Goal: Task Accomplishment & Management: Use online tool/utility

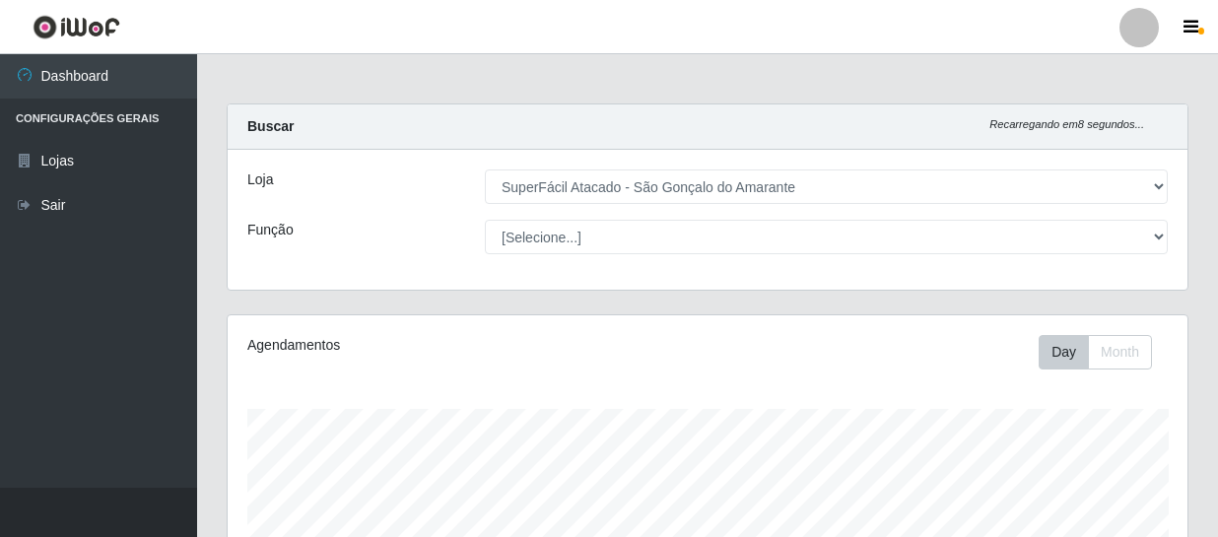
select select "408"
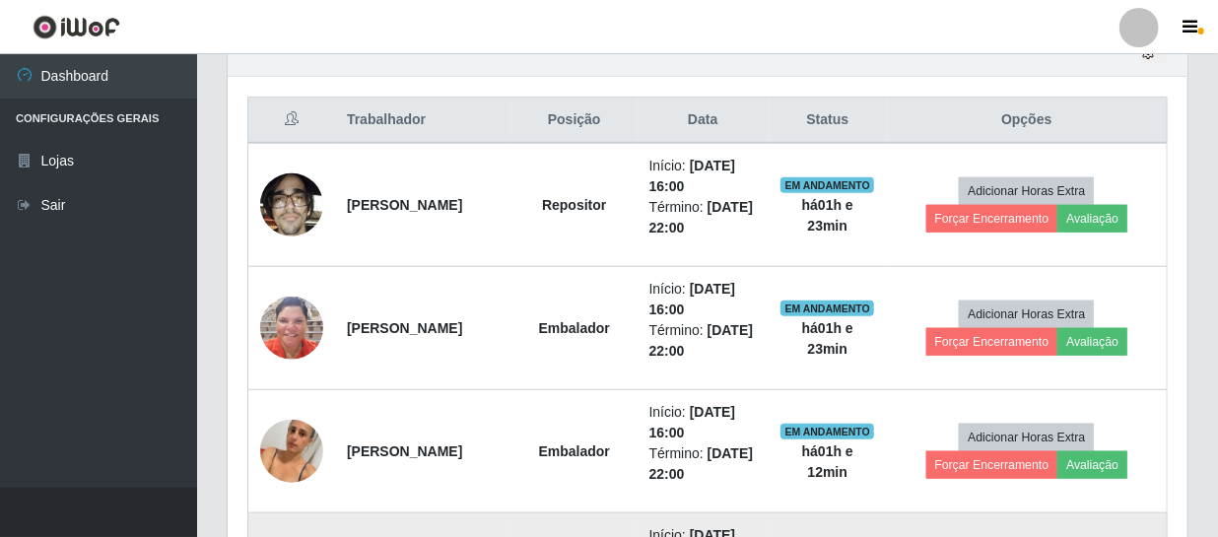
scroll to position [631, 0]
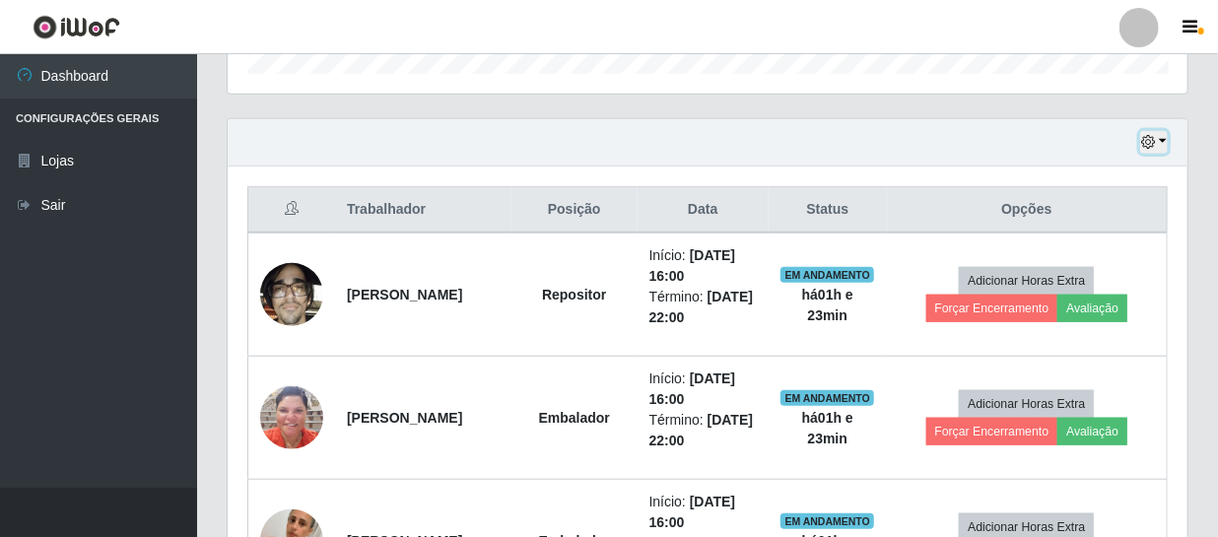
click at [1162, 138] on button "button" at bounding box center [1154, 142] width 28 height 23
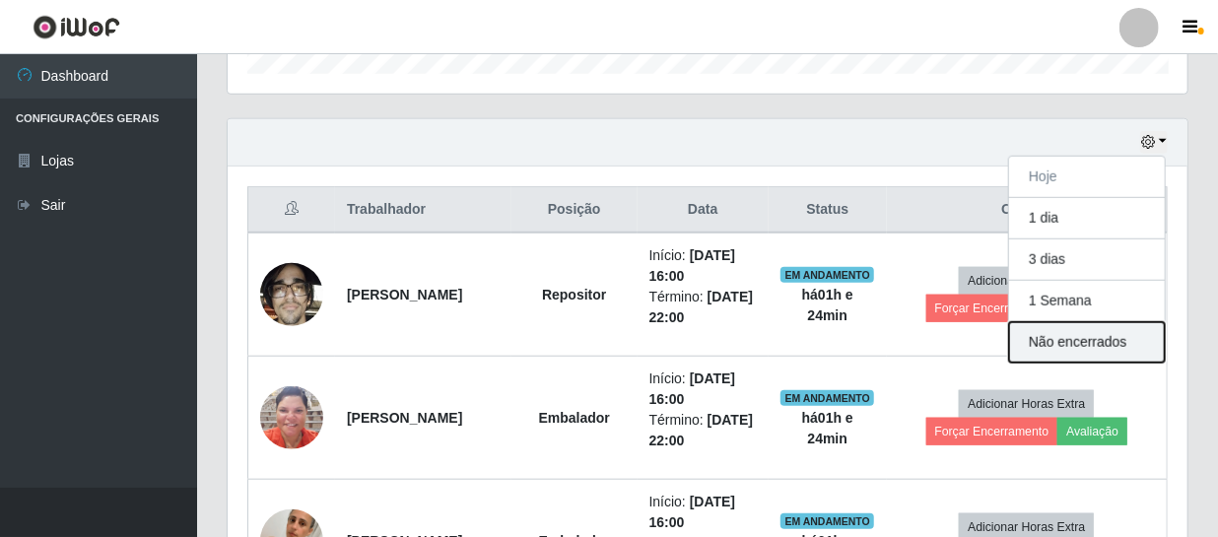
click at [1074, 336] on button "Não encerrados" at bounding box center [1087, 342] width 156 height 40
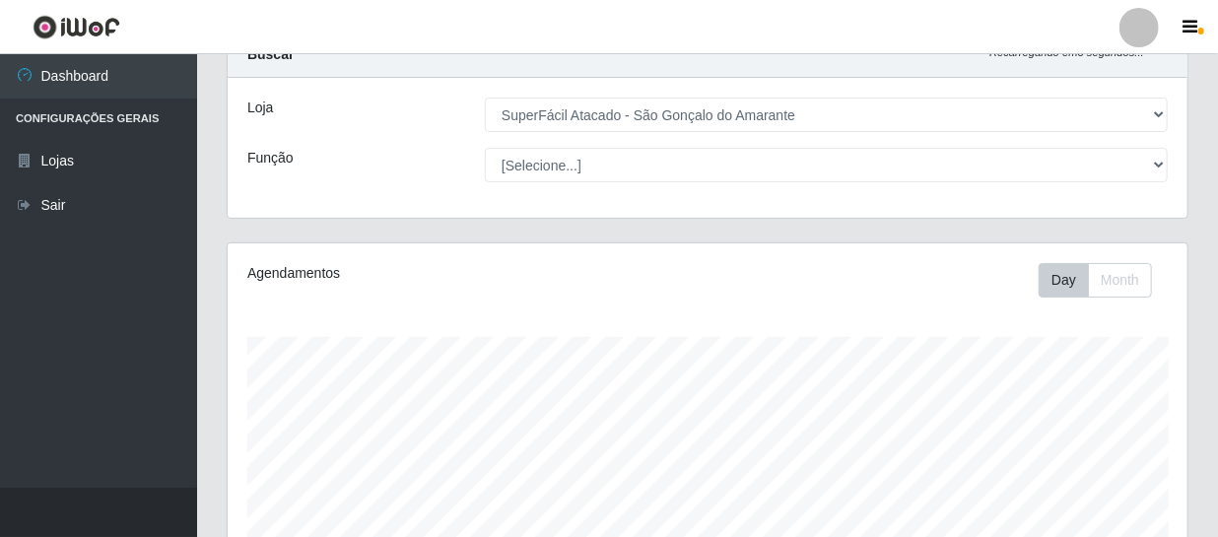
scroll to position [61, 0]
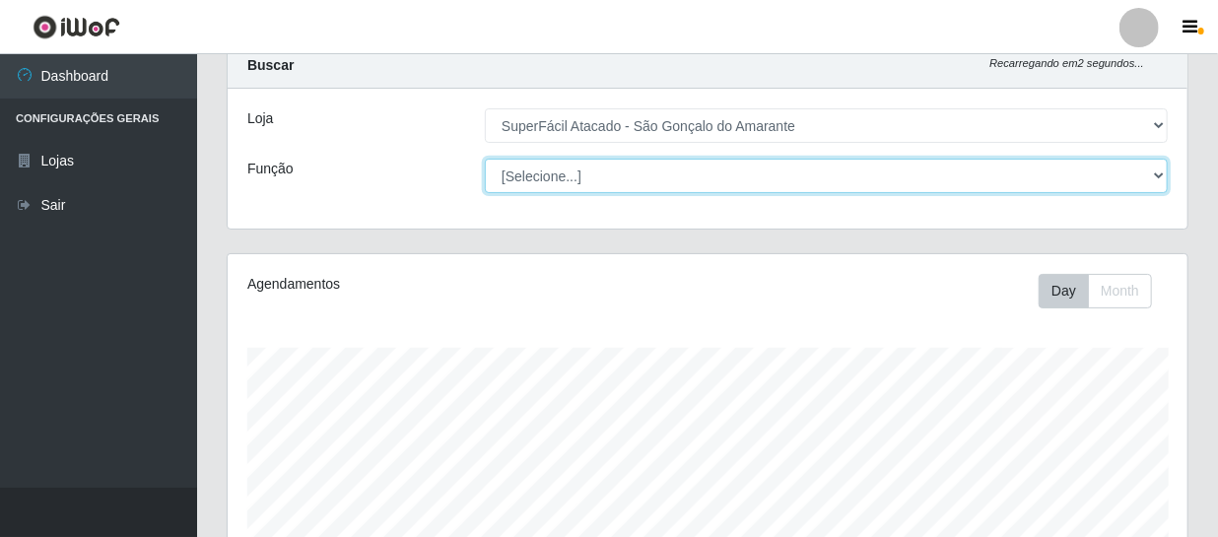
click at [1157, 179] on select "[Selecione...] Auxiliar de Estacionamento Auxiliar de Estacionamento + Auxiliar…" at bounding box center [826, 176] width 683 height 34
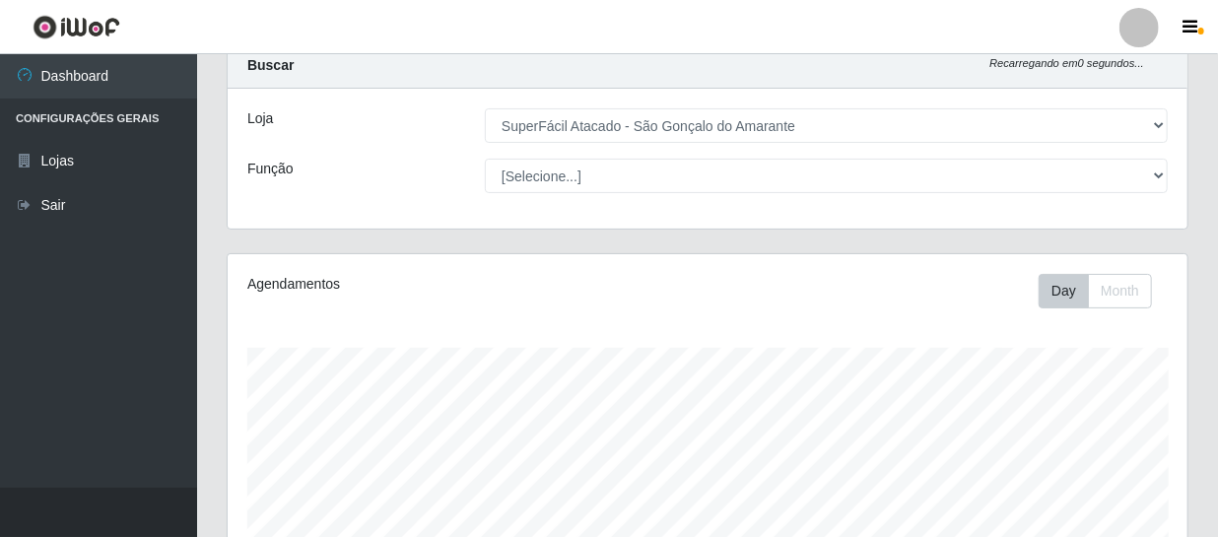
click at [428, 318] on div "Agendamentos Day Month" at bounding box center [708, 458] width 960 height 409
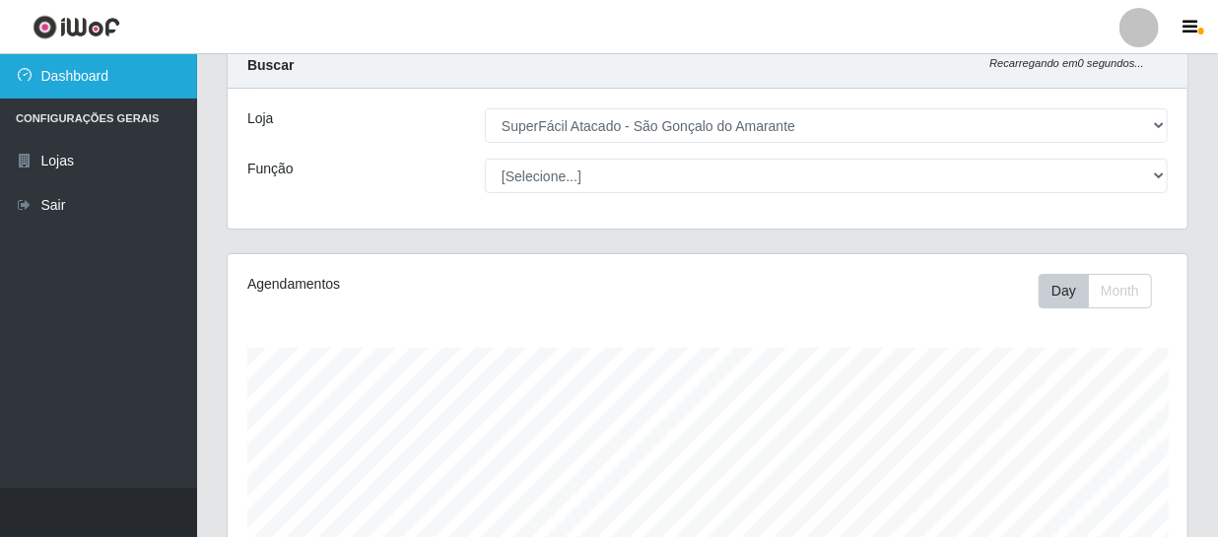
click at [100, 79] on link "Dashboard" at bounding box center [98, 76] width 197 height 44
click at [178, 65] on link "Dashboard" at bounding box center [98, 76] width 197 height 44
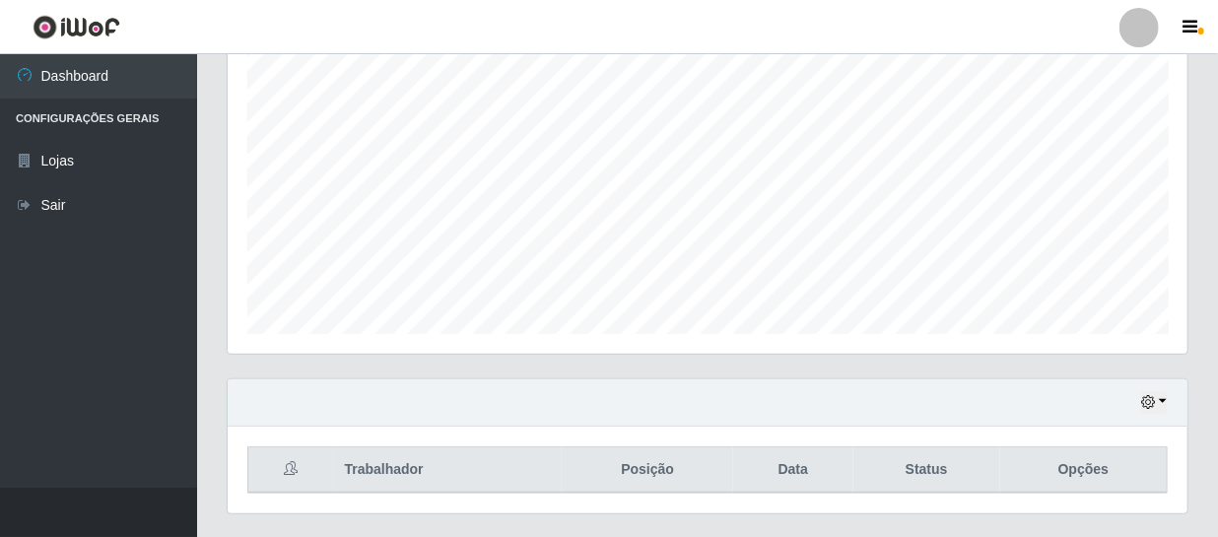
scroll to position [420, 0]
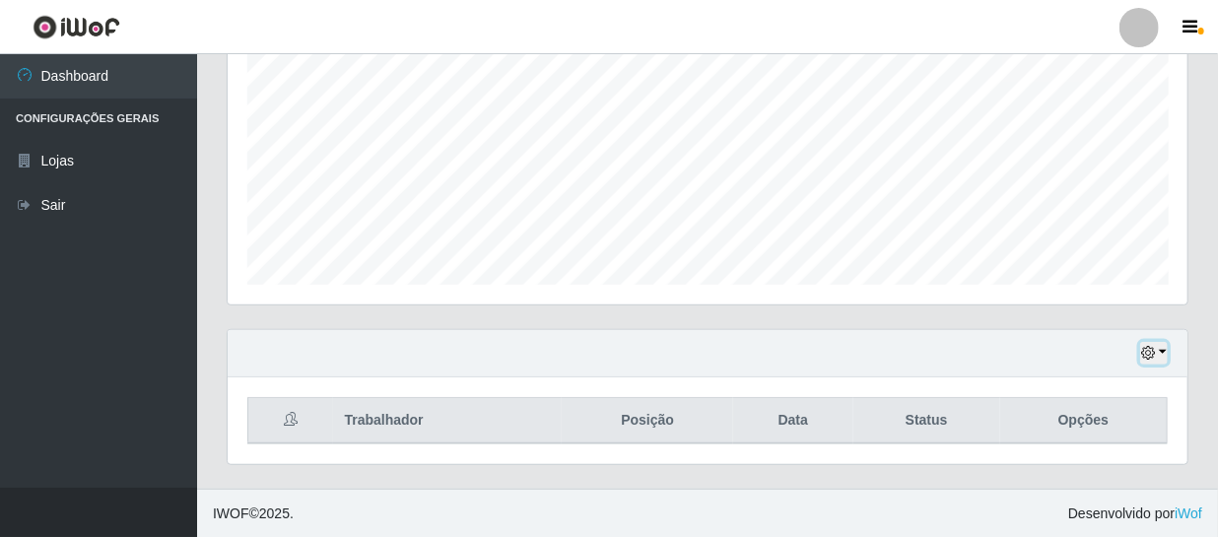
click at [1162, 354] on button "button" at bounding box center [1154, 353] width 28 height 23
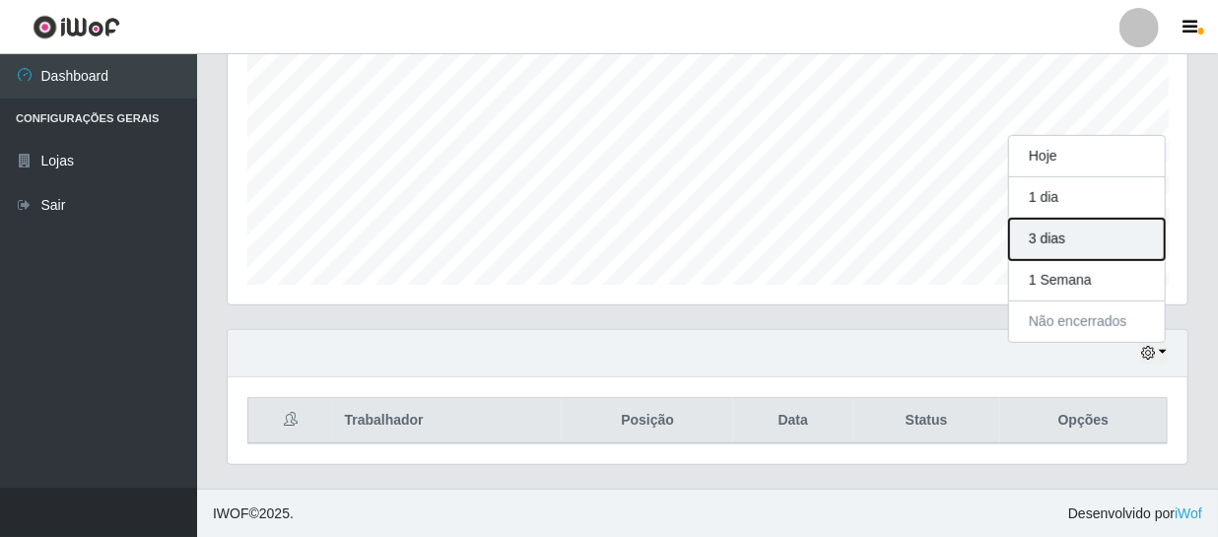
click at [1125, 247] on button "3 dias" at bounding box center [1087, 239] width 156 height 41
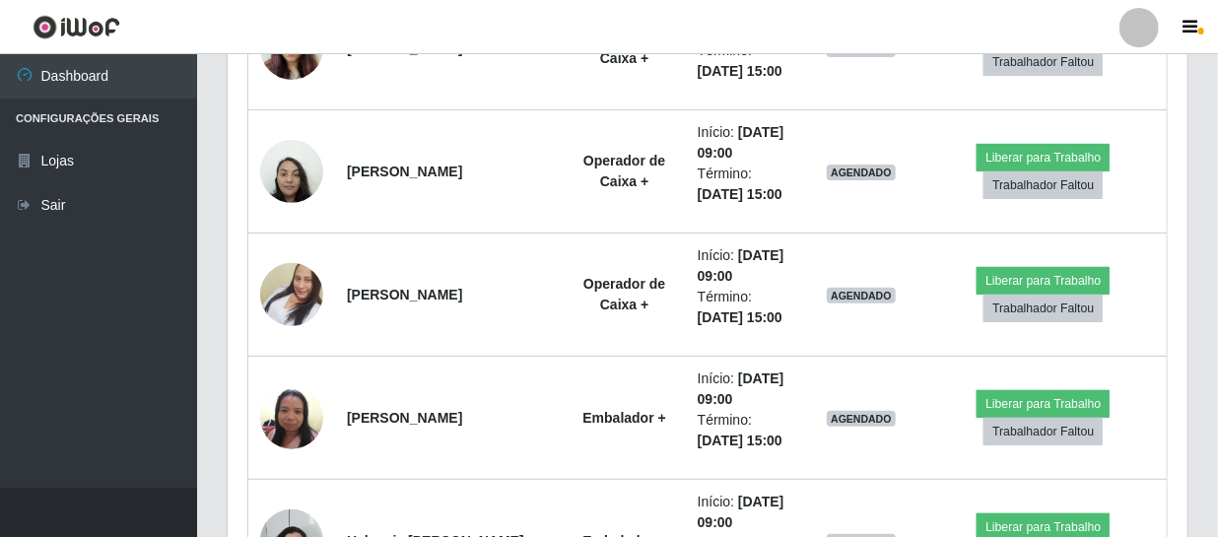
scroll to position [3554, 0]
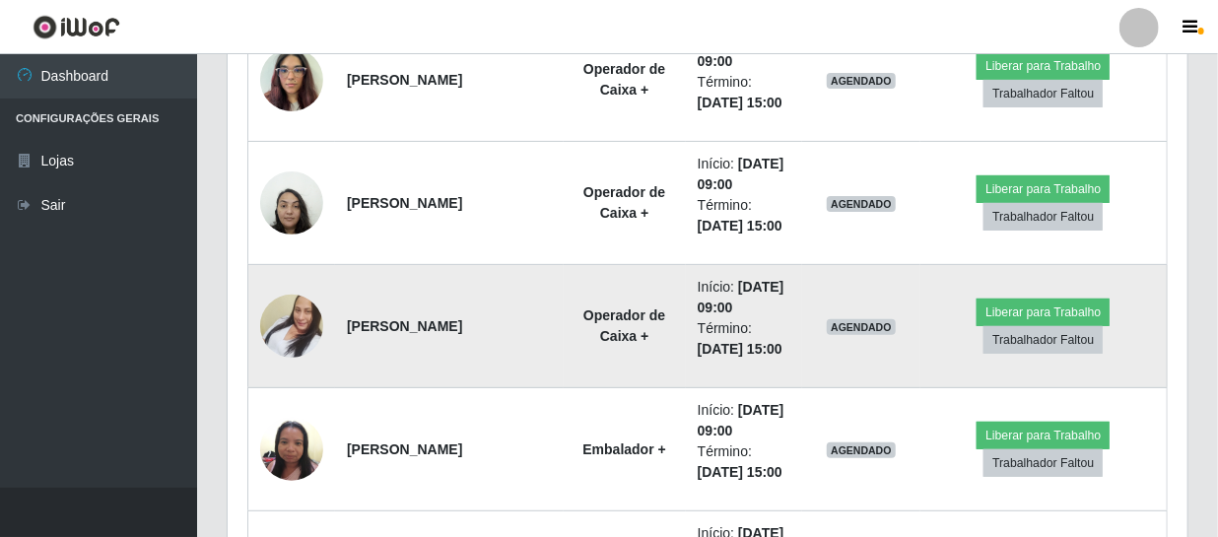
click at [686, 281] on td "Início: [DATE] 09:00 Término: [DATE] 15:00" at bounding box center [744, 326] width 116 height 123
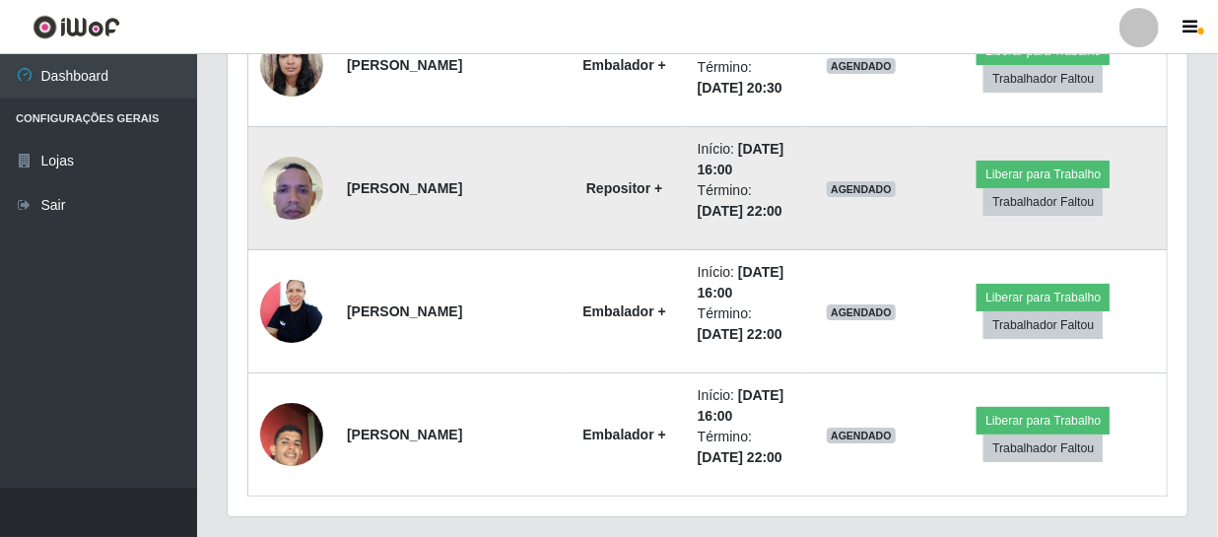
scroll to position [6689, 0]
